Goal: Download file/media

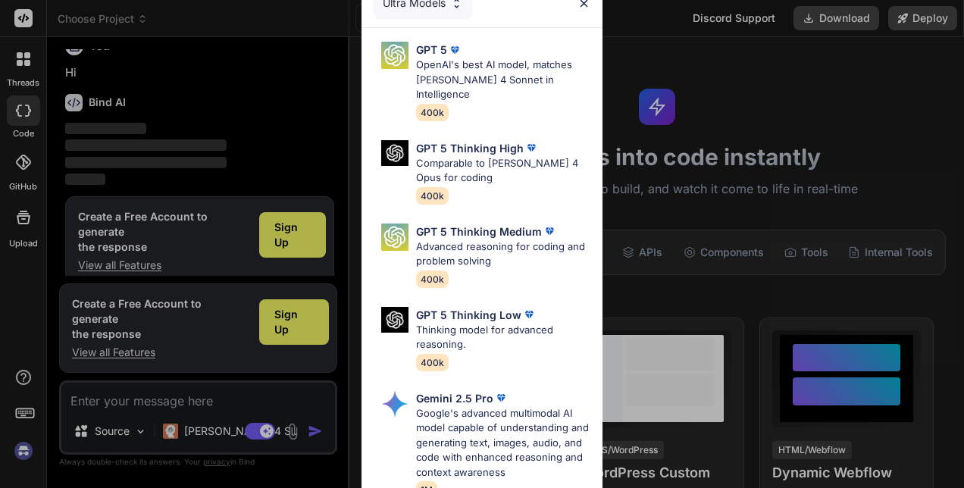
click at [458, 9] on div "Ultra Models" at bounding box center [423, 2] width 99 height 33
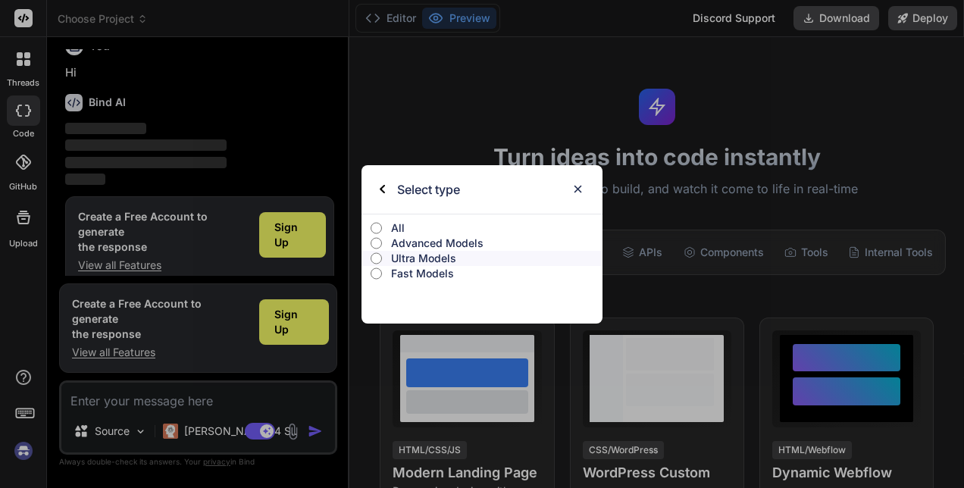
click at [417, 230] on p "All" at bounding box center [496, 227] width 211 height 15
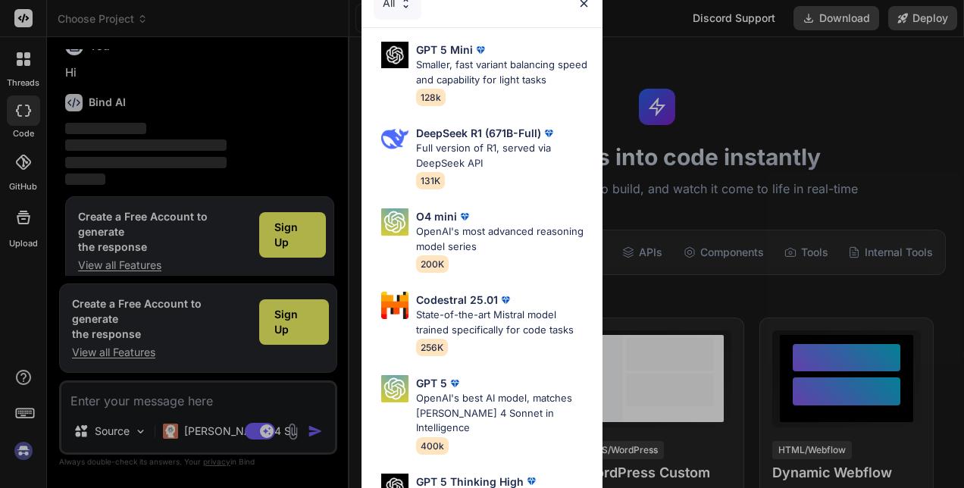
click at [393, 0] on div "All" at bounding box center [398, 2] width 48 height 33
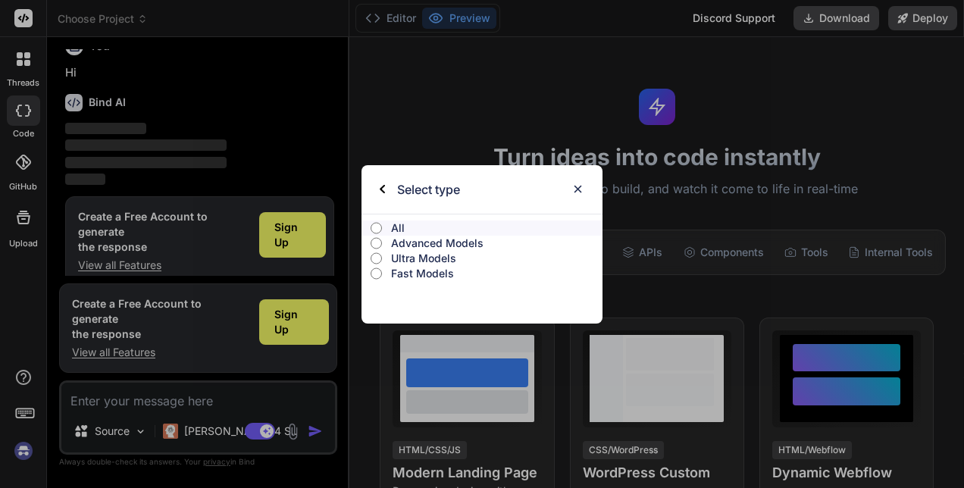
click at [424, 273] on p "Fast Models" at bounding box center [496, 273] width 211 height 15
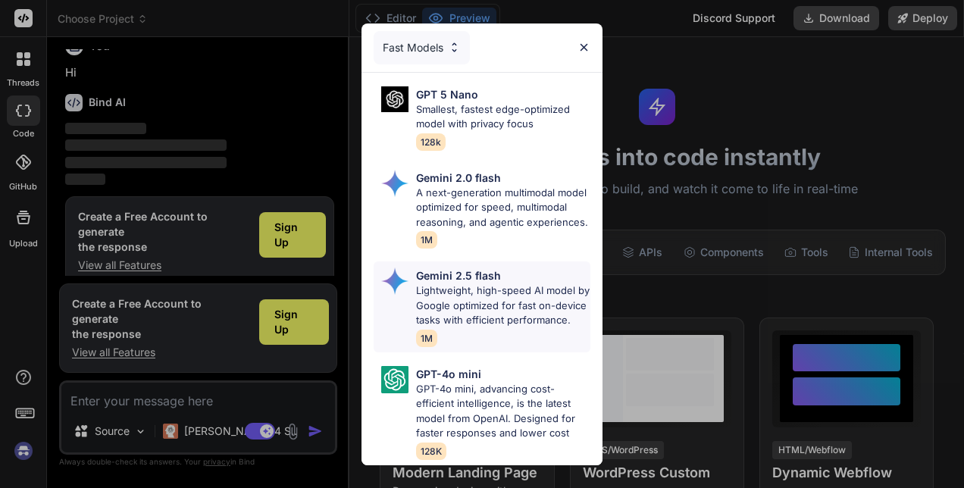
click at [486, 307] on p "Lightweight, high-speed AI model by Google optimized for fast on-device tasks w…" at bounding box center [503, 305] width 174 height 45
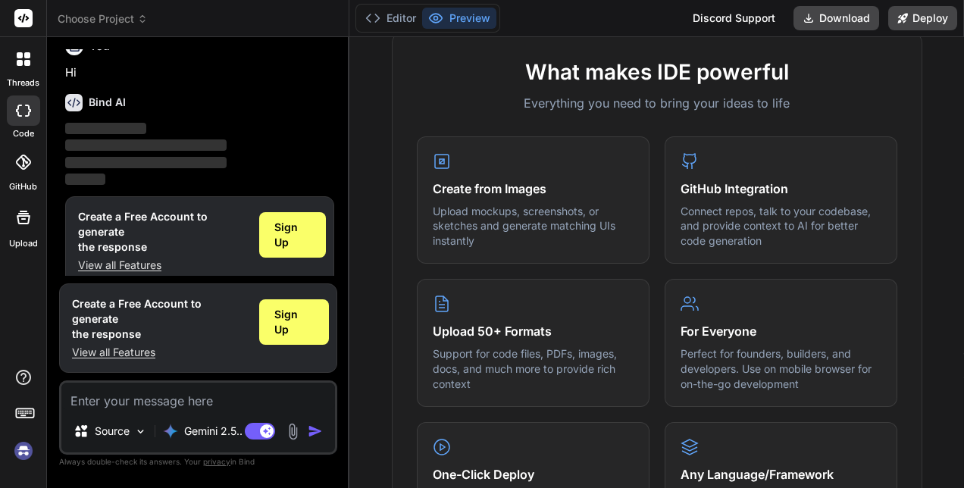
scroll to position [569, 0]
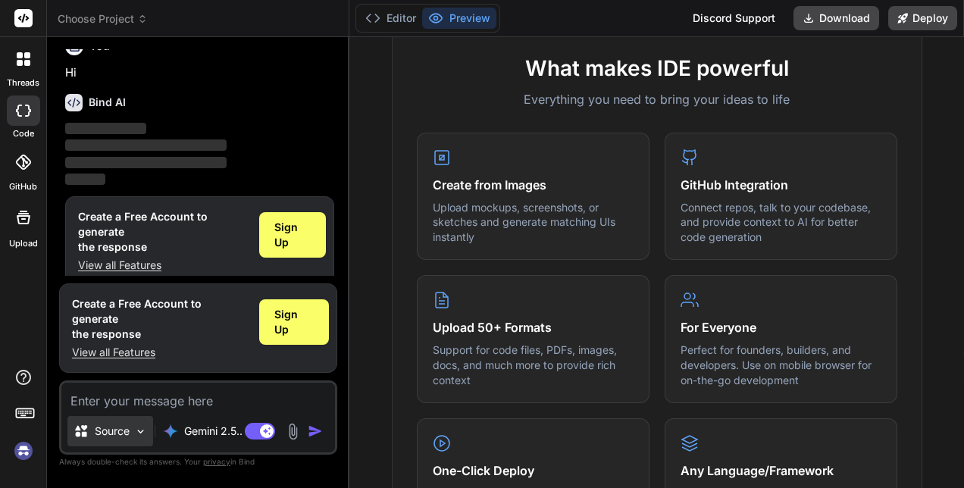
click at [108, 433] on p "Source" at bounding box center [112, 431] width 35 height 15
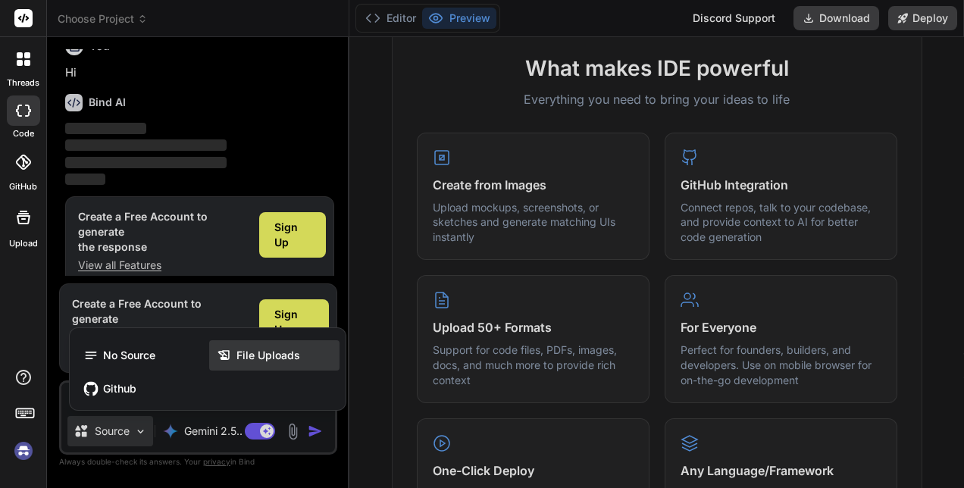
click at [230, 352] on icon at bounding box center [224, 355] width 15 height 15
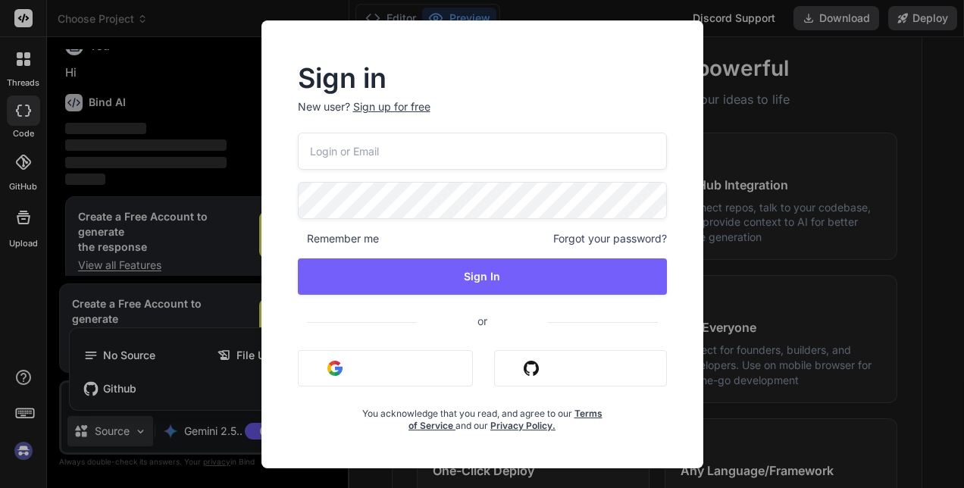
click at [125, 136] on div "Sign in New user? Sign up for free Remember me Forgot your password? Sign In or…" at bounding box center [482, 244] width 964 height 488
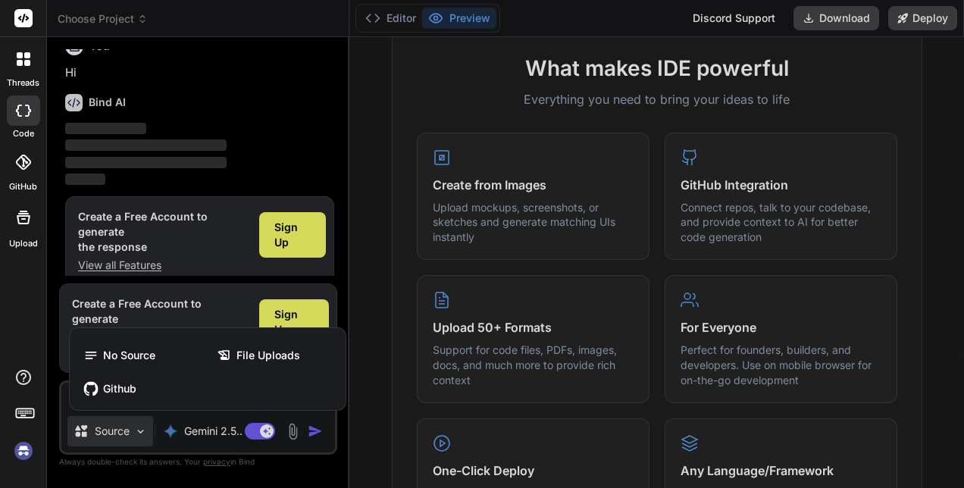
click at [817, 16] on div at bounding box center [482, 244] width 964 height 488
type textarea "x"
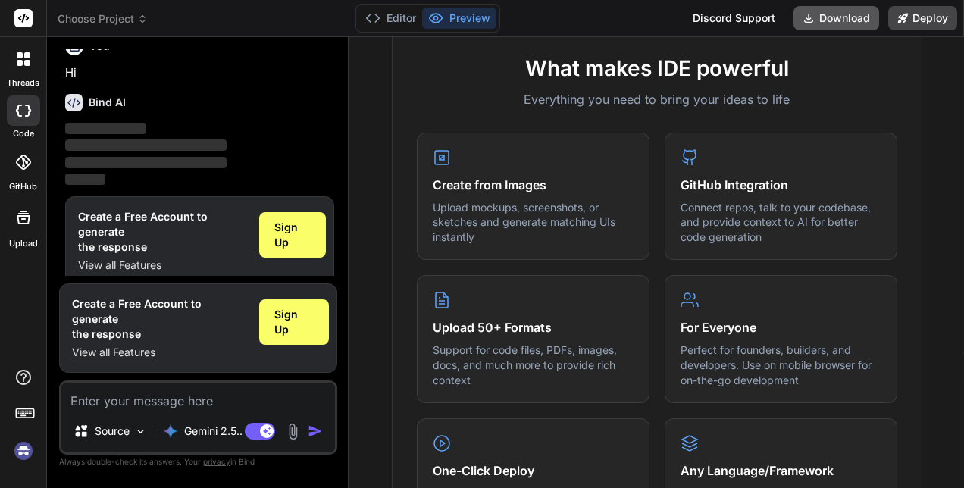
click at [817, 16] on button "Download" at bounding box center [836, 18] width 86 height 24
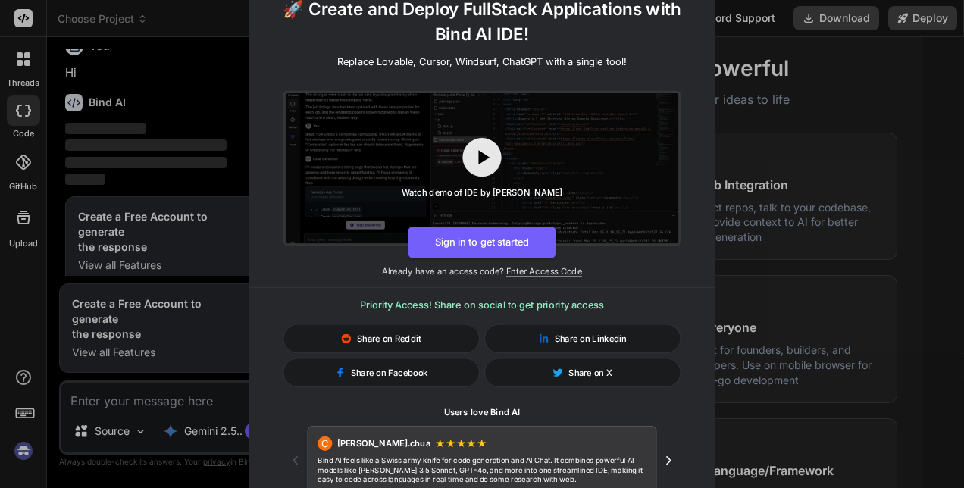
click at [752, 198] on div "🚀 Create and Deploy FullStack Applications with Bind AI IDE! Replace Lovable, C…" at bounding box center [482, 244] width 964 height 488
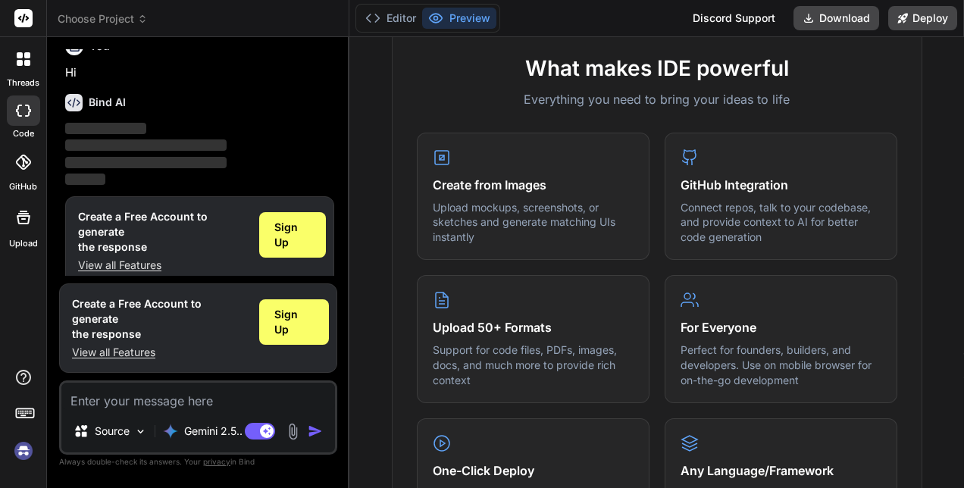
scroll to position [0, 0]
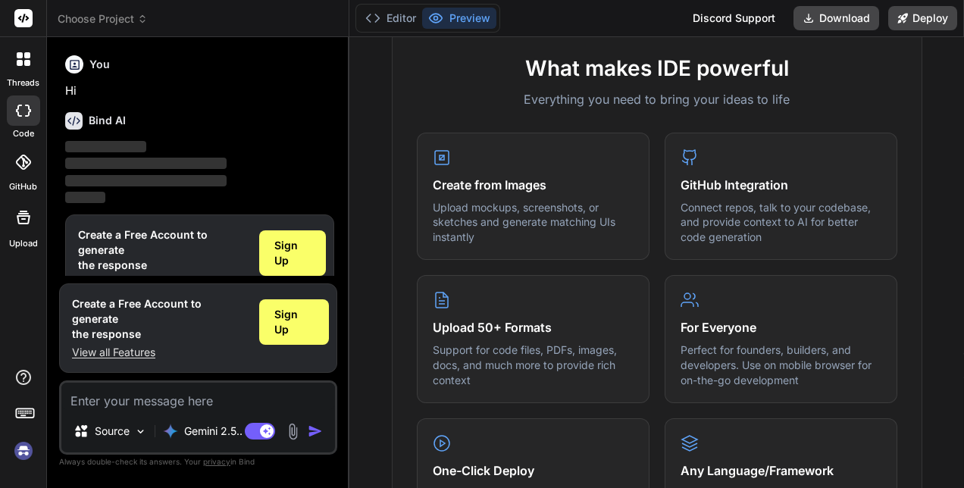
click at [114, 8] on header "Choose Project Created with Pixso." at bounding box center [198, 18] width 302 height 37
click at [120, 18] on span "Choose Project" at bounding box center [103, 18] width 90 height 15
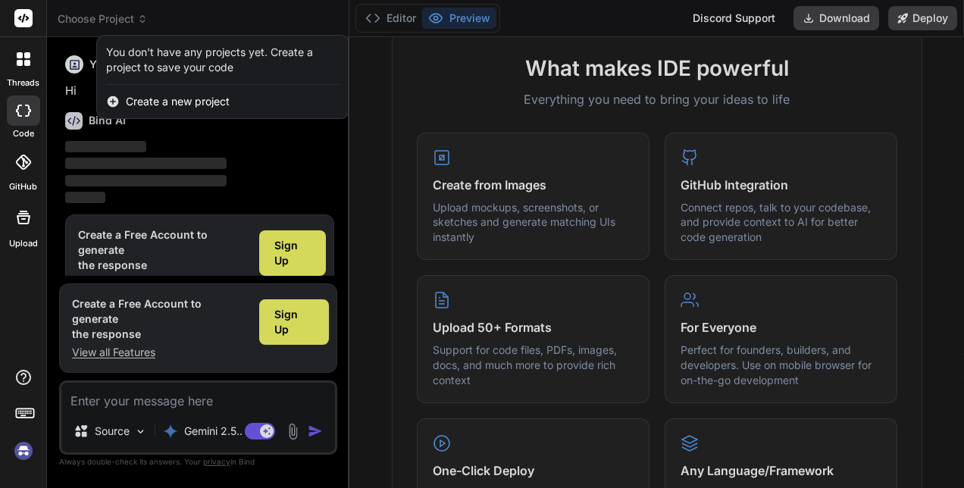
click at [137, 20] on div at bounding box center [482, 244] width 964 height 488
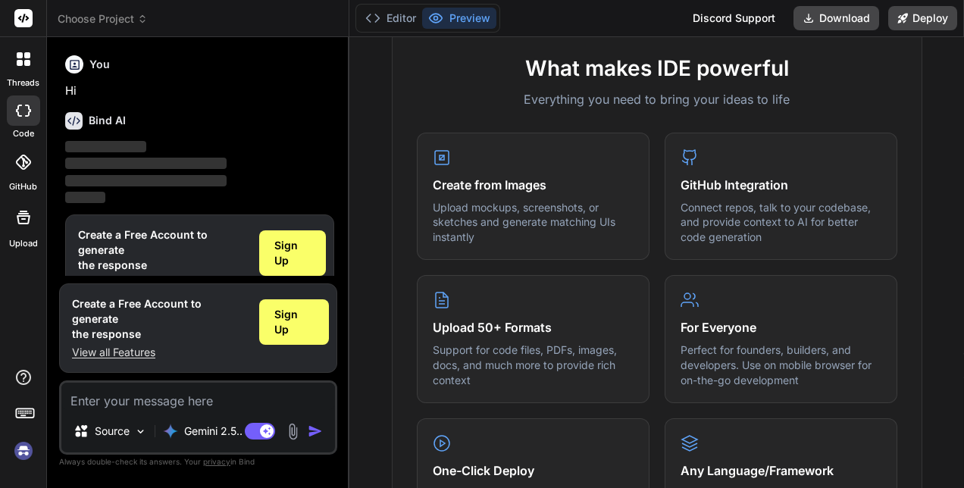
scroll to position [18, 0]
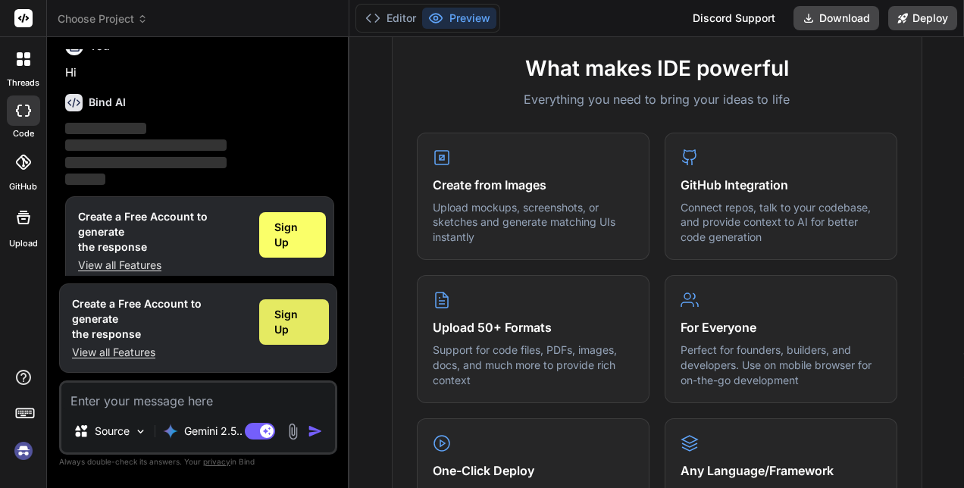
click at [295, 329] on span "Sign Up" at bounding box center [293, 322] width 39 height 30
